Goal: Task Accomplishment & Management: Use online tool/utility

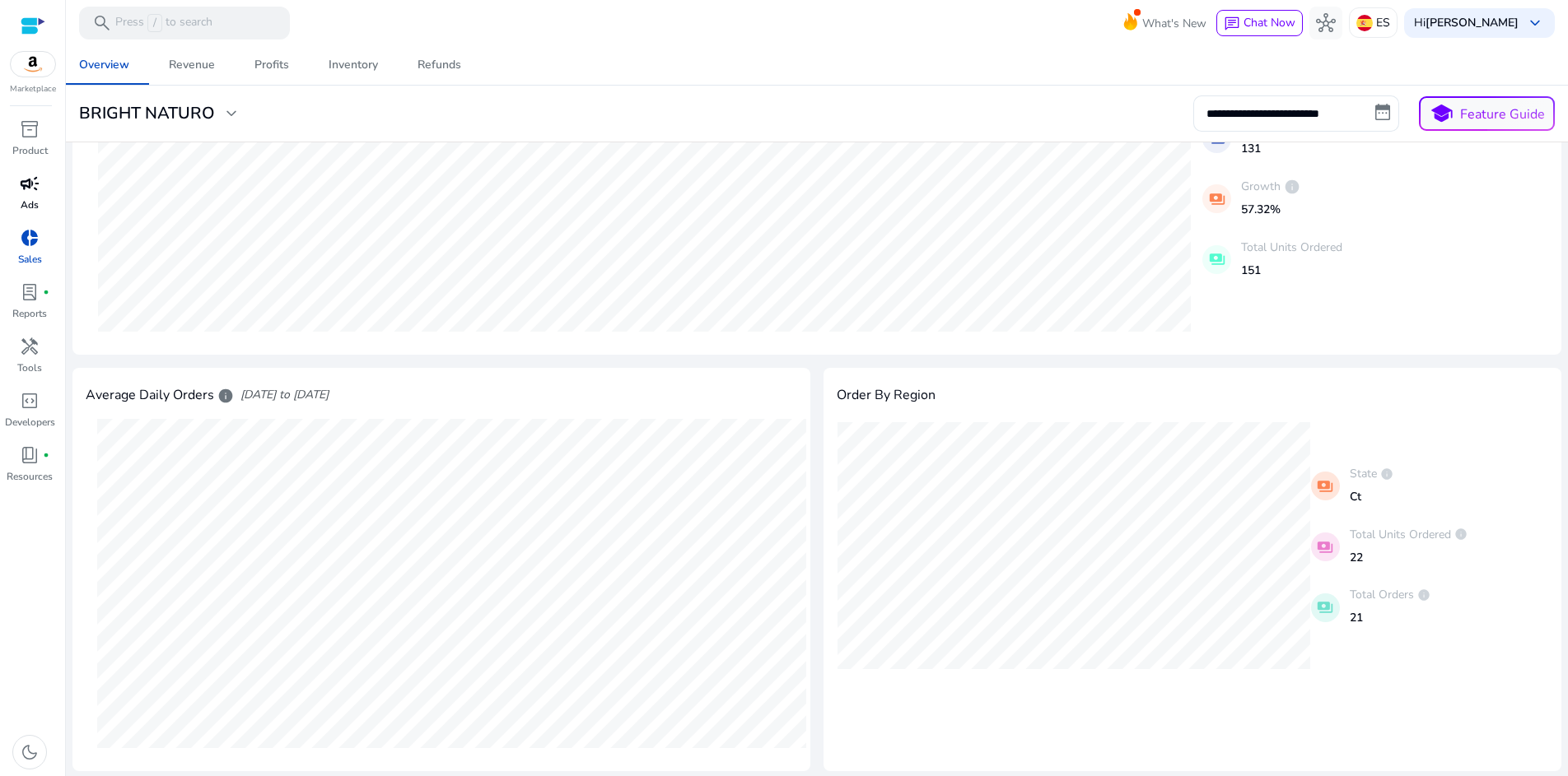
scroll to position [272, 0]
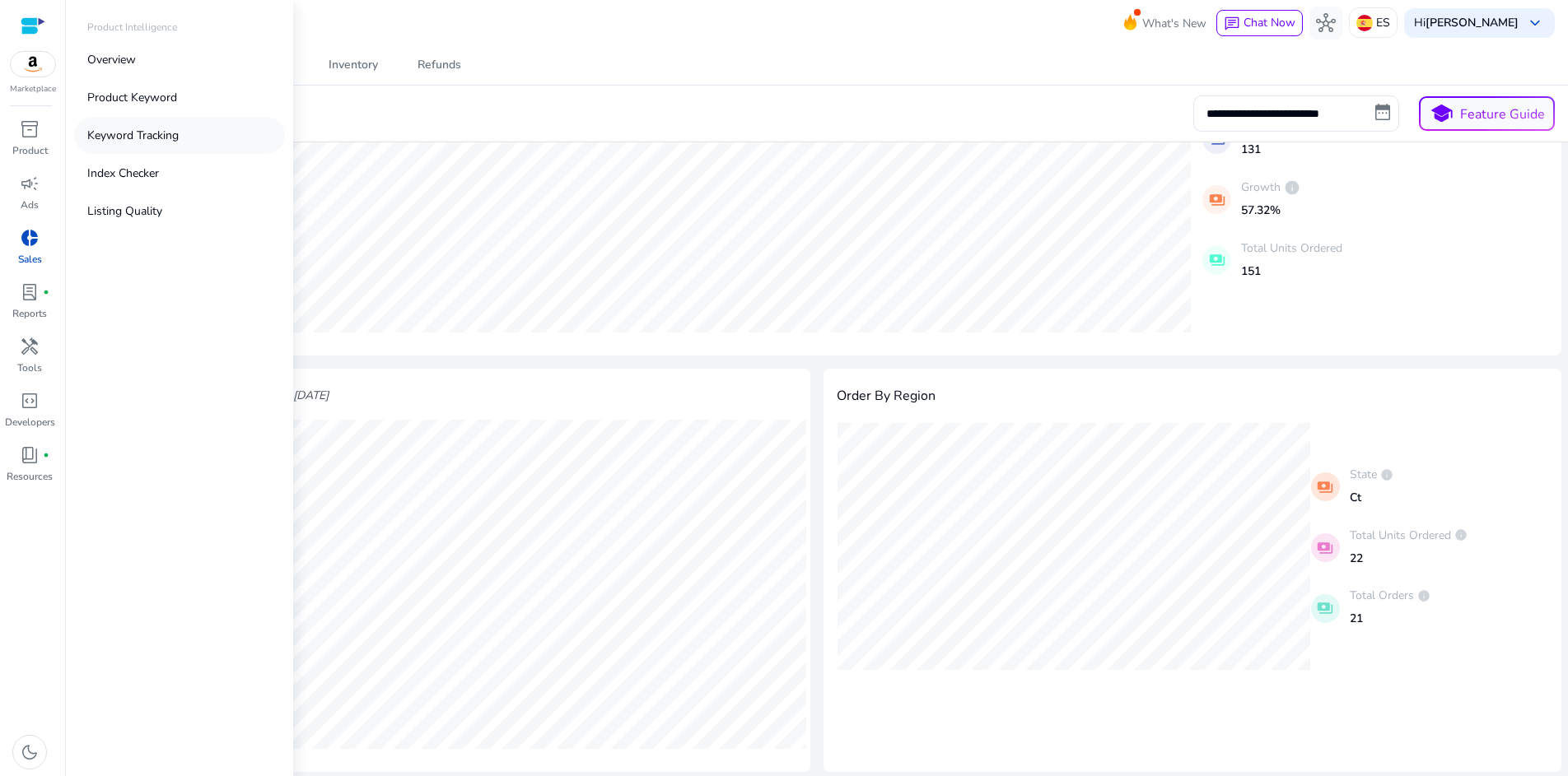
click at [130, 133] on p "Keyword Tracking" at bounding box center [132, 135] width 91 height 17
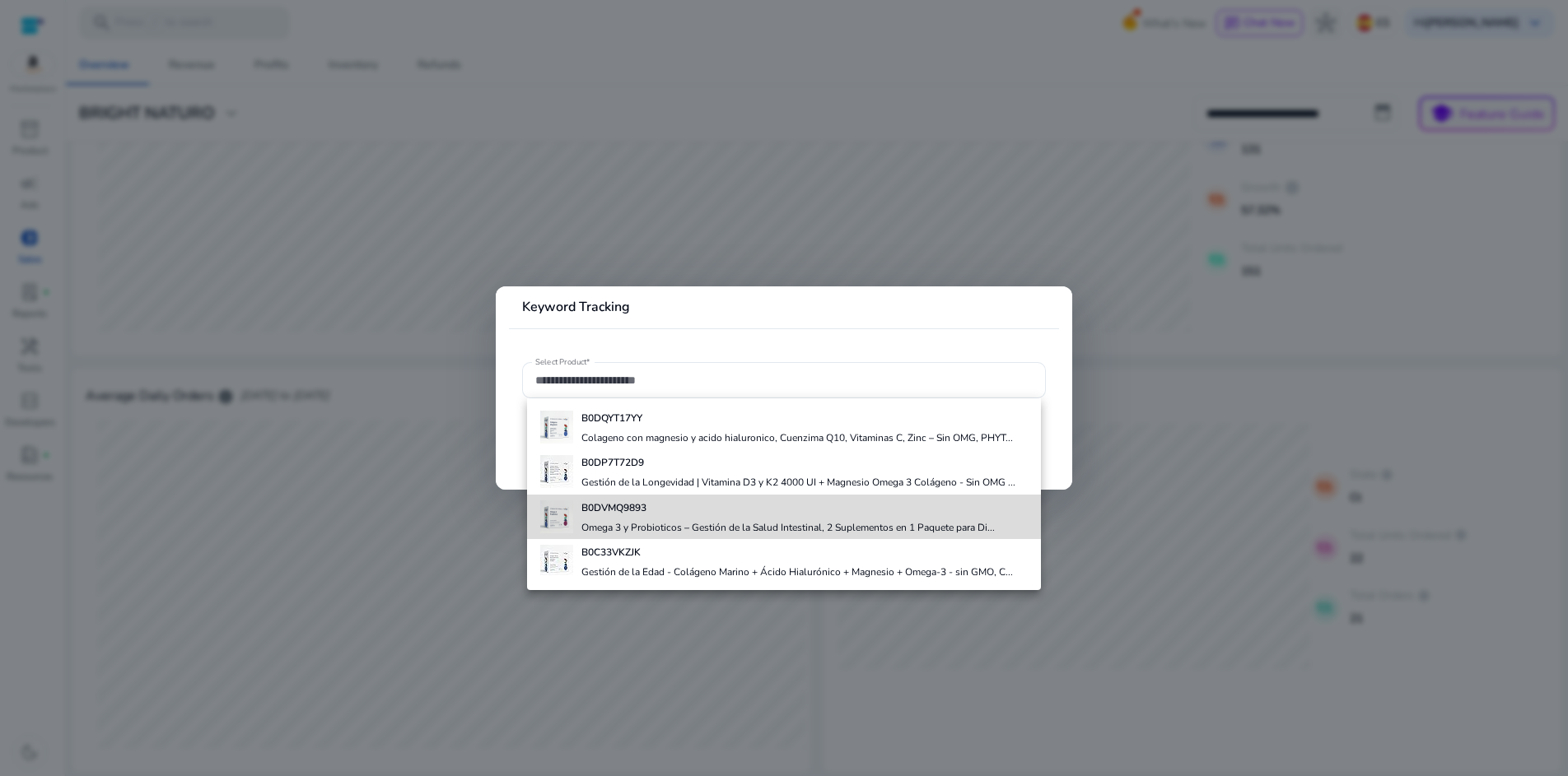
click at [644, 519] on div "B0DVMQ9893 Omega 3 y Probioticos – Gestión de la Salud Intestinal, 2 Suplemento…" at bounding box center [788, 517] width 413 height 44
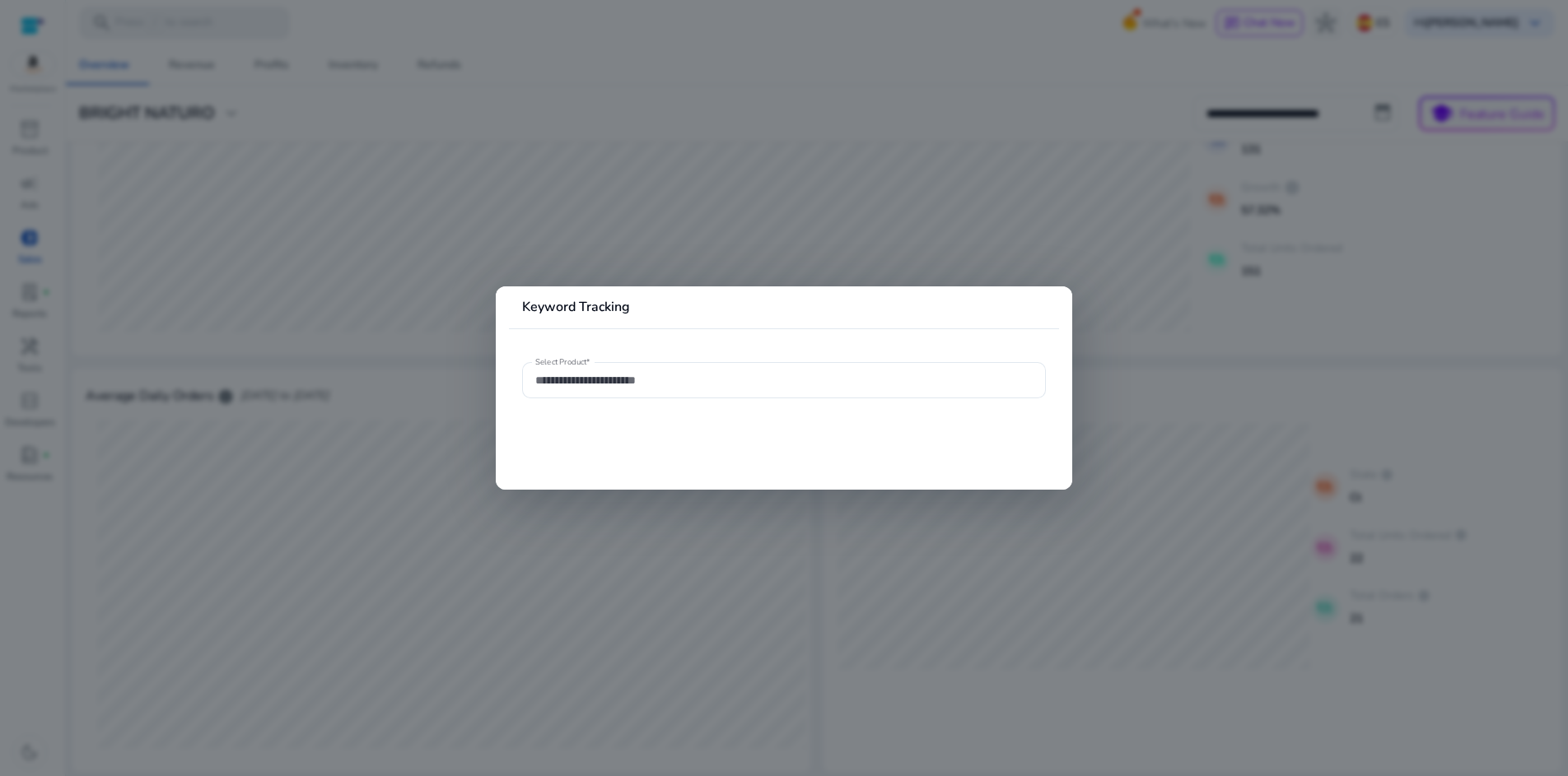
type input "**********"
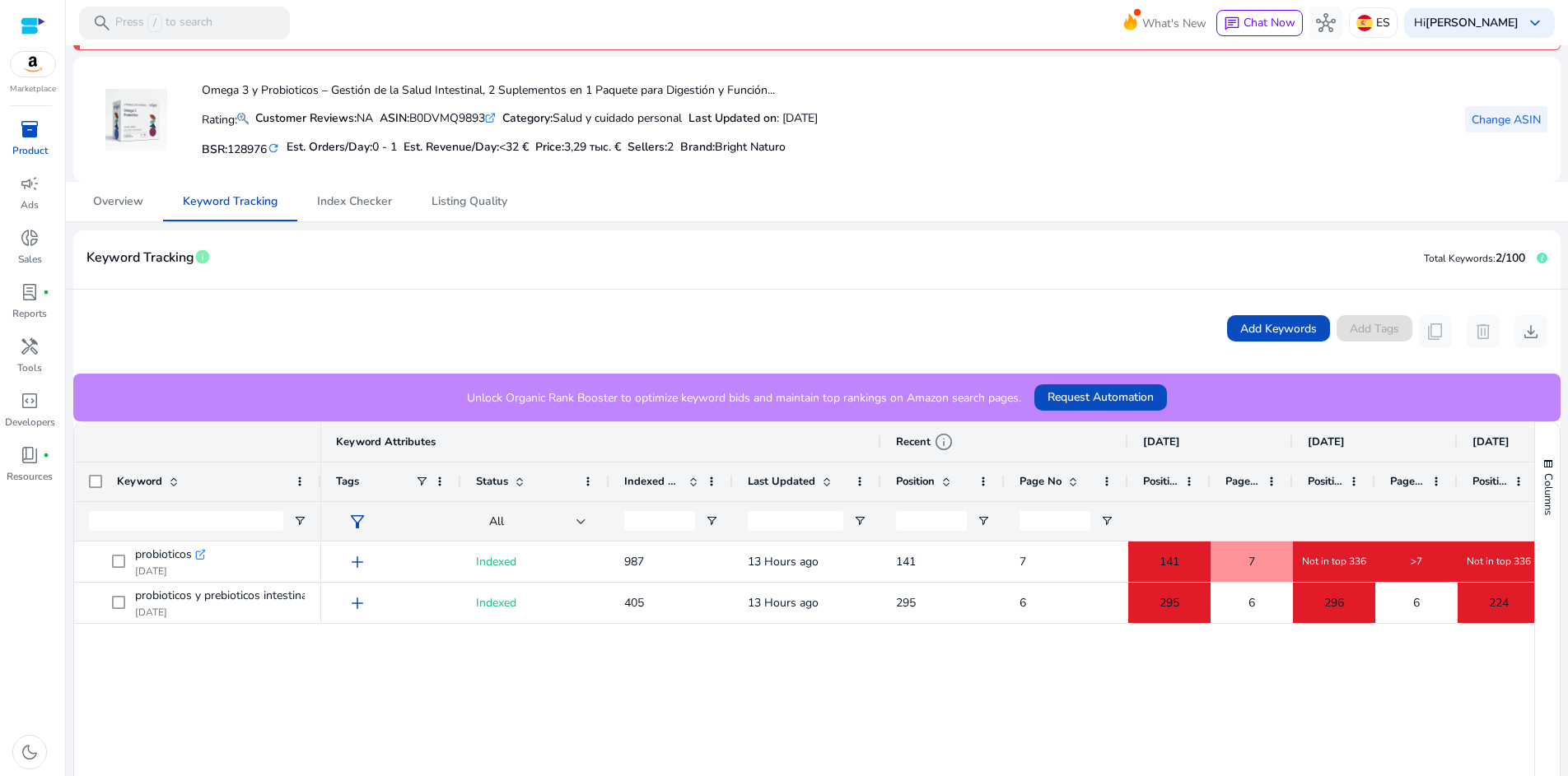
click at [1483, 122] on span "Change ASIN" at bounding box center [1506, 119] width 70 height 17
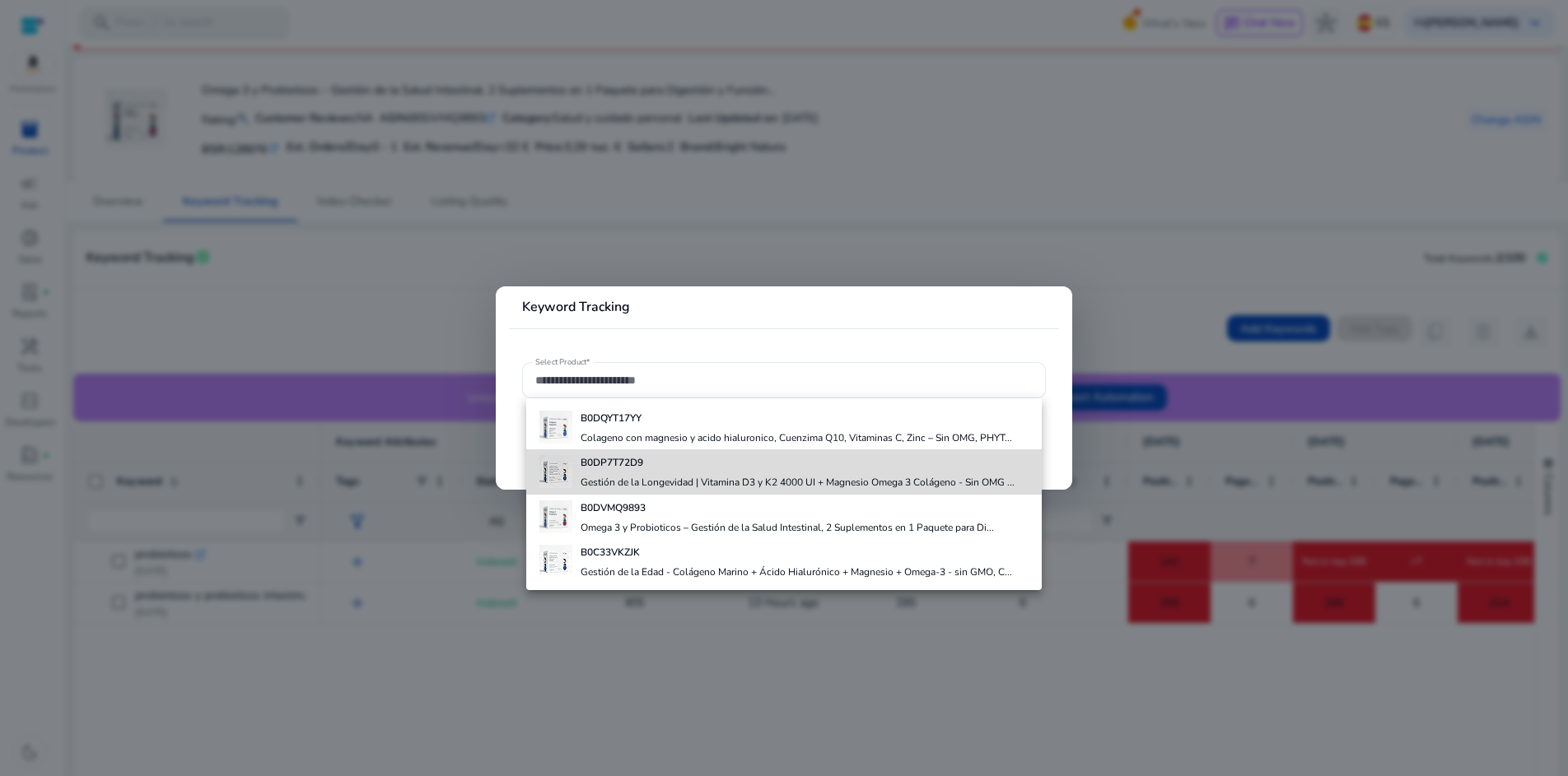
click at [752, 472] on div "B0DP7T72D9 Gestión de la Longevidad | Vitamina D3 y K2 4000 UI + Magnesio Omega…" at bounding box center [798, 472] width 434 height 44
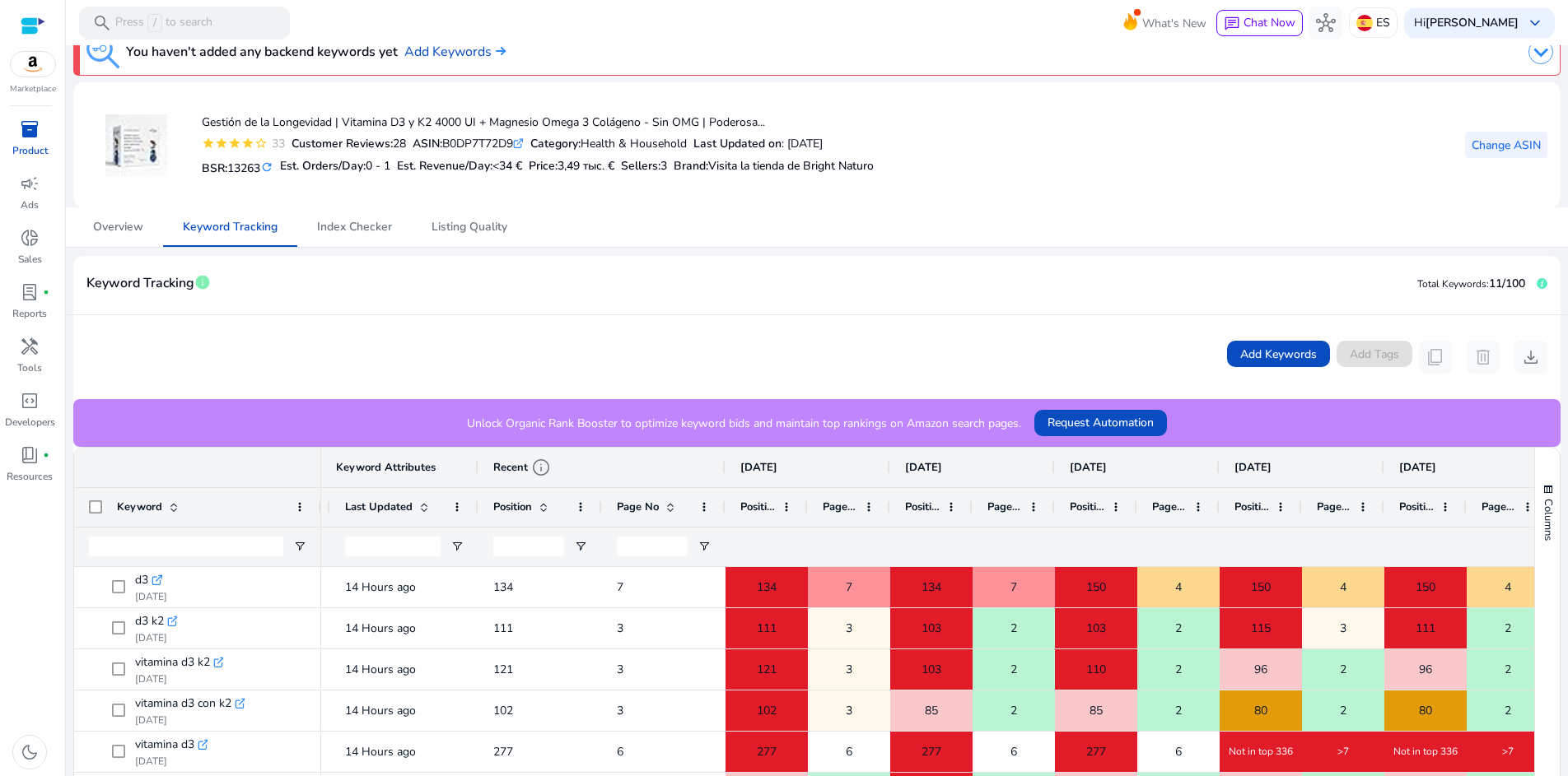
click at [1502, 150] on span "Change ASIN" at bounding box center [1506, 145] width 70 height 17
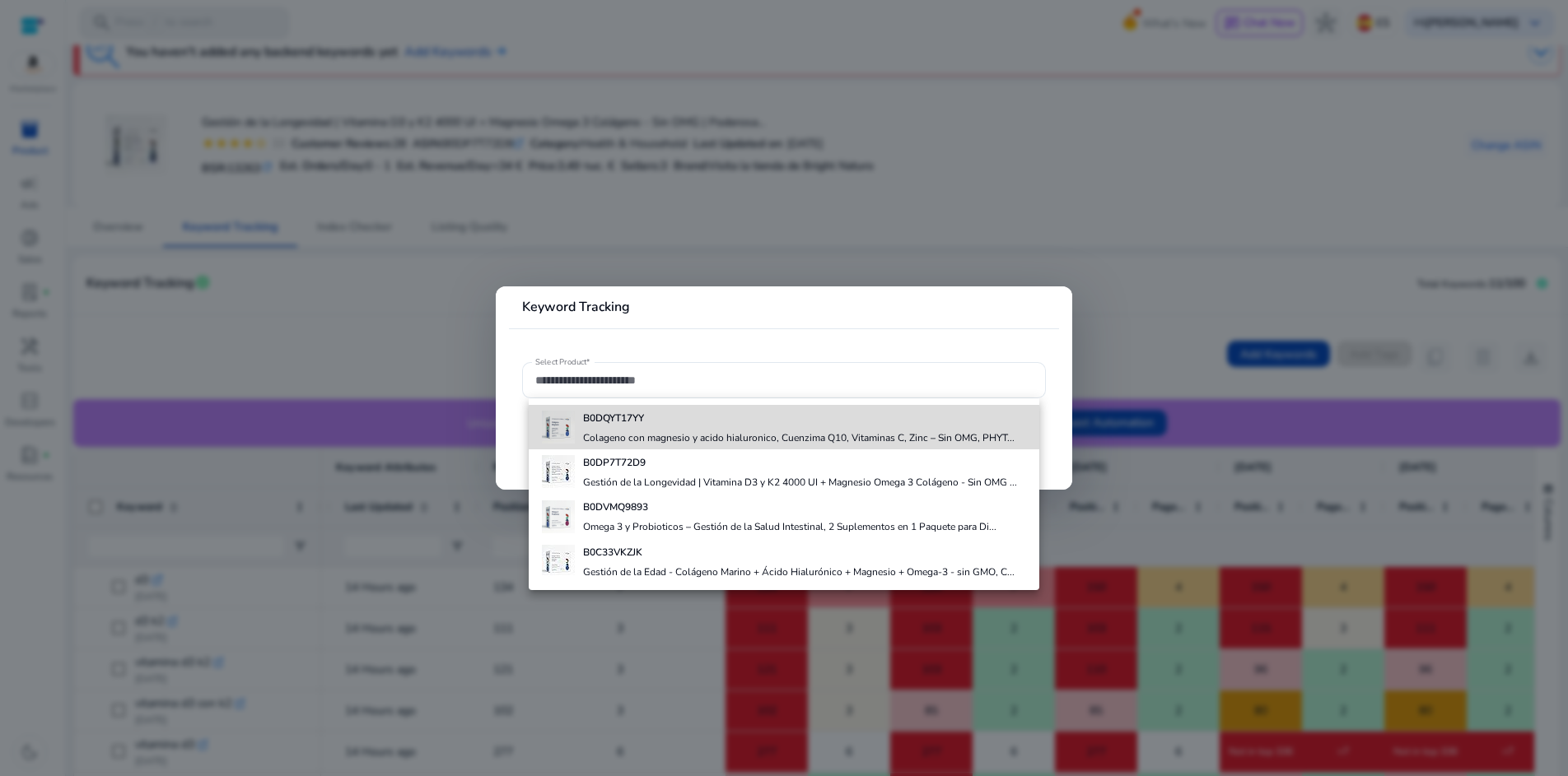
click at [679, 438] on h4 "Colageno con magnesio y acido hialuronico, Cuenzima Q10, Vitaminas C, Zinc – Si…" at bounding box center [798, 438] width 431 height 13
